Goal: Information Seeking & Learning: Learn about a topic

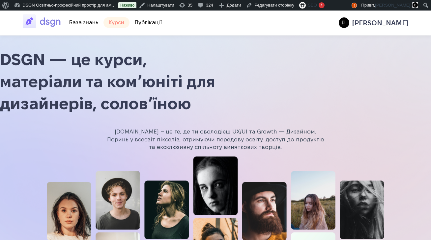
click at [115, 23] on link "🎓 Курси" at bounding box center [116, 22] width 26 height 11
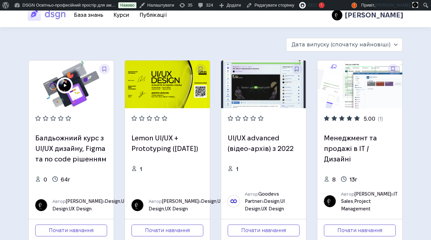
scroll to position [13, 0]
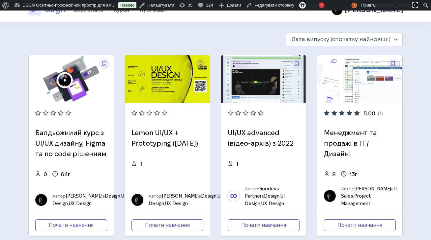
click at [247, 93] on img at bounding box center [263, 79] width 85 height 48
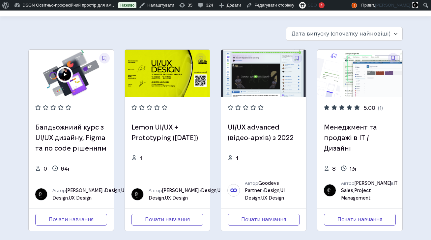
scroll to position [20, 0]
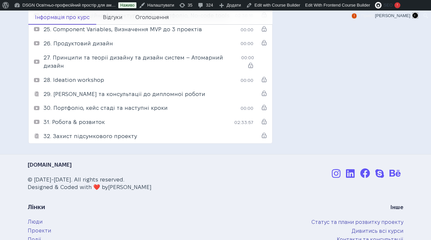
scroll to position [684, 0]
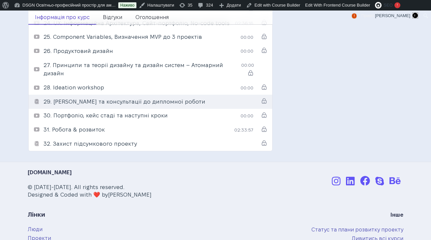
click at [147, 99] on span "29. Ревʼю та консультації до дипломної роботи" at bounding box center [124, 102] width 162 height 6
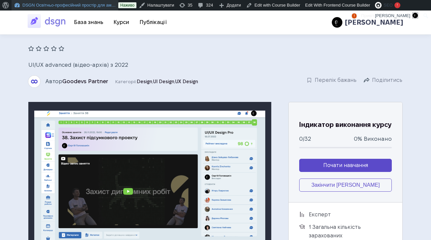
click at [30, 6] on link "DSGN Освітньо-професійний простір для ам…" at bounding box center [65, 5] width 107 height 11
